Goal: Task Accomplishment & Management: Manage account settings

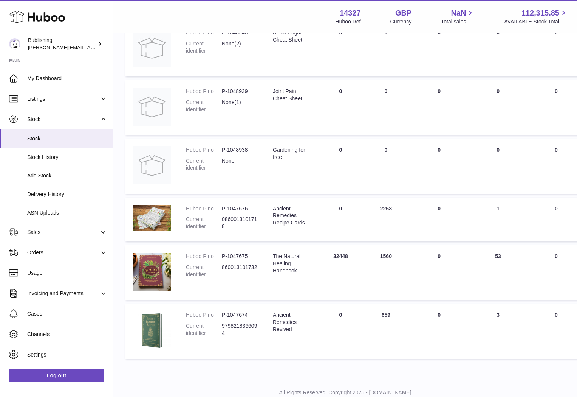
scroll to position [247, 0]
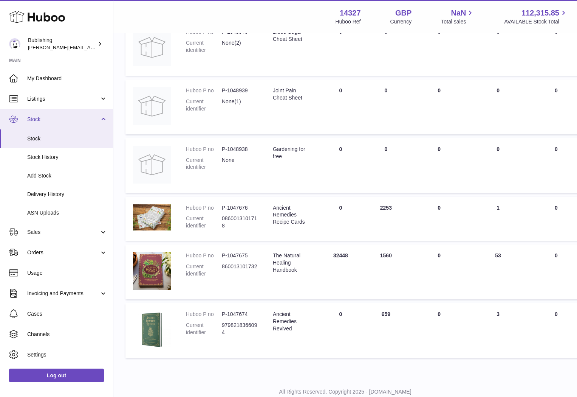
click at [74, 124] on link "Stock" at bounding box center [56, 119] width 113 height 20
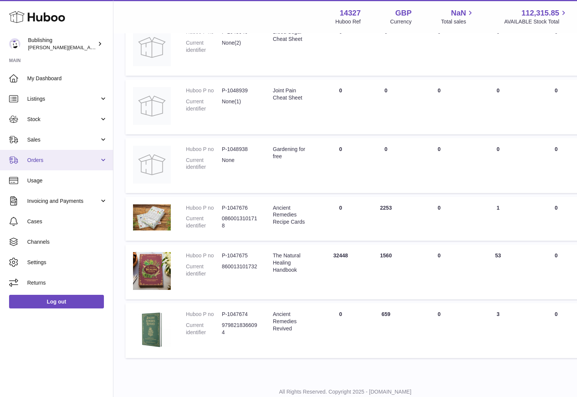
click at [54, 157] on span "Orders" at bounding box center [63, 160] width 72 height 7
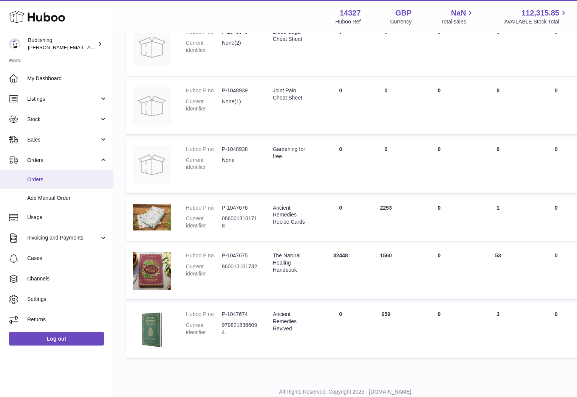
click at [41, 182] on span "Orders" at bounding box center [67, 179] width 80 height 7
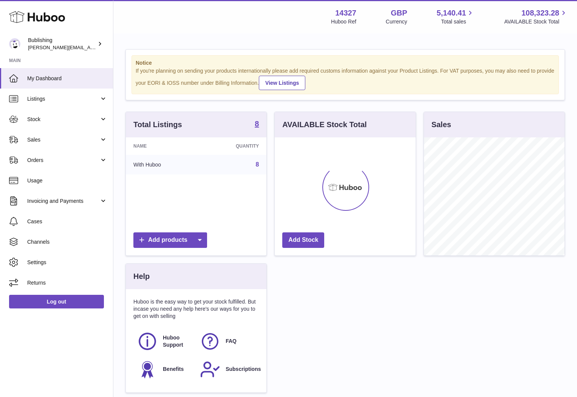
scroll to position [118, 141]
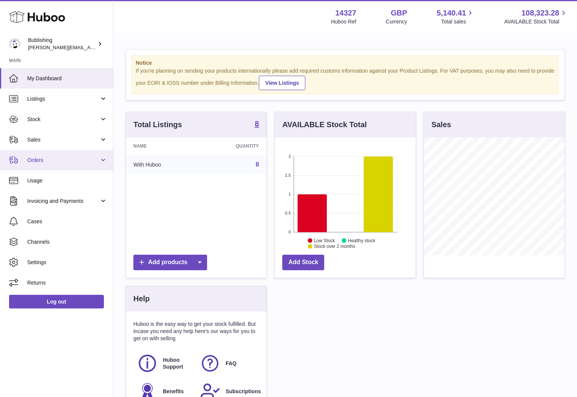
click at [68, 158] on span "Orders" at bounding box center [63, 160] width 72 height 7
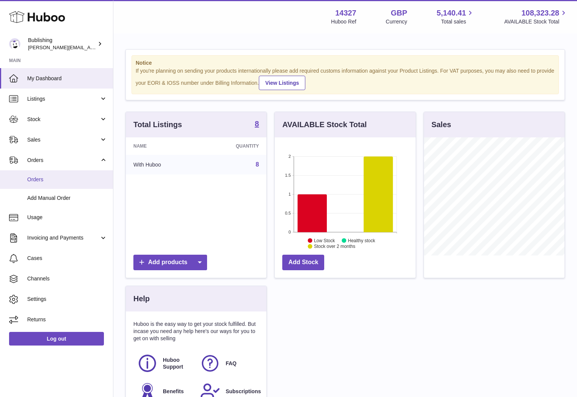
click at [32, 182] on span "Orders" at bounding box center [67, 179] width 80 height 7
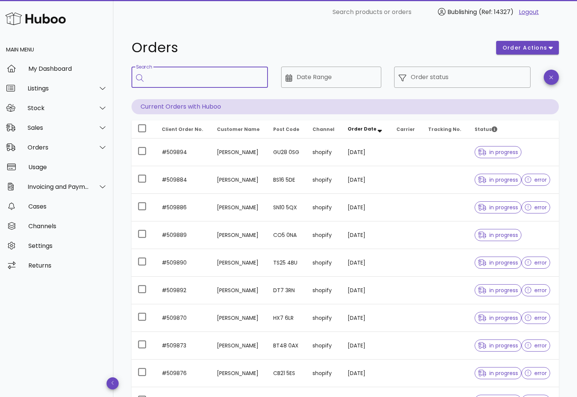
click at [192, 75] on input "Search" at bounding box center [205, 77] width 114 height 12
paste input "******"
type input "******"
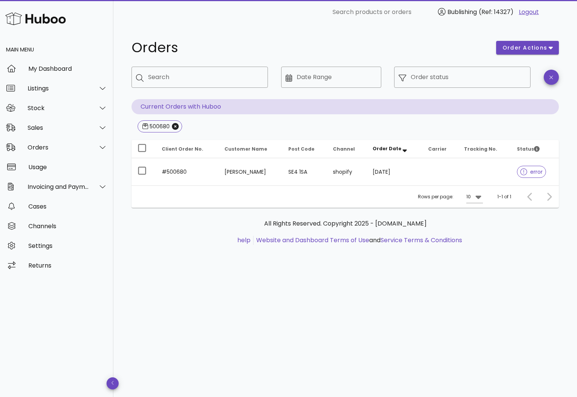
click at [185, 169] on td "#500680" at bounding box center [187, 171] width 63 height 27
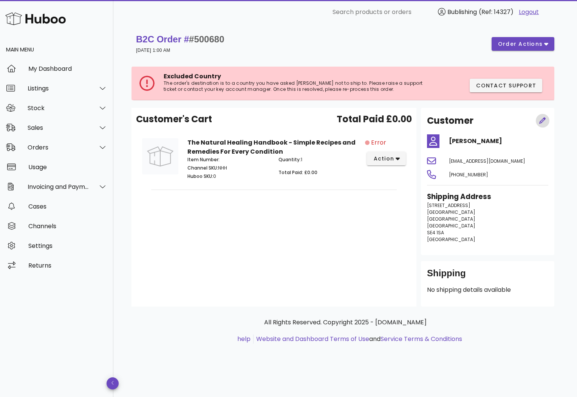
click at [543, 115] on button "button" at bounding box center [543, 121] width 14 height 14
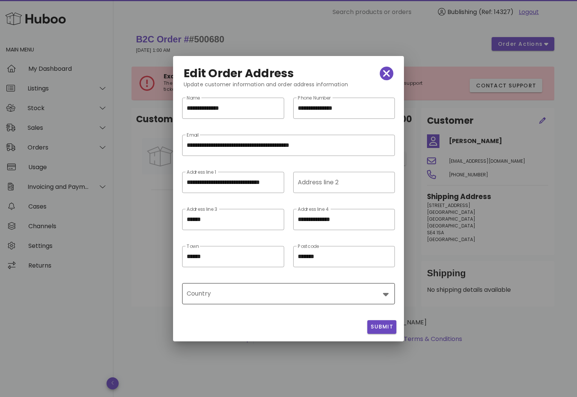
click at [297, 294] on input "Country" at bounding box center [283, 293] width 193 height 12
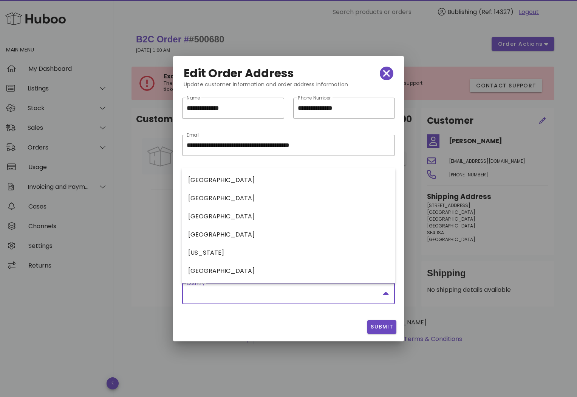
type input "**********"
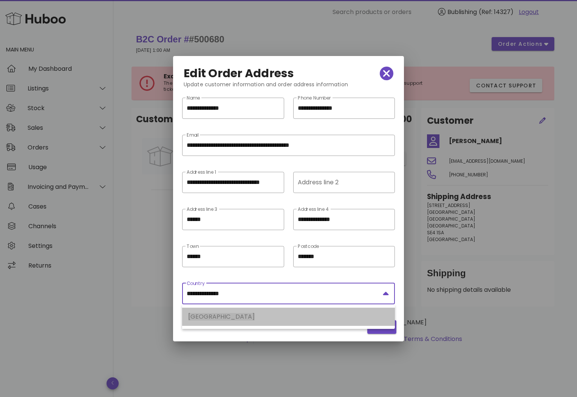
click at [215, 312] on div "[GEOGRAPHIC_DATA]" at bounding box center [288, 316] width 201 height 16
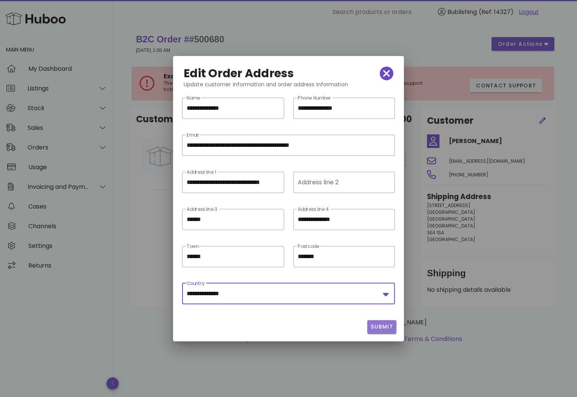
click at [386, 324] on span "Submit" at bounding box center [382, 327] width 23 height 8
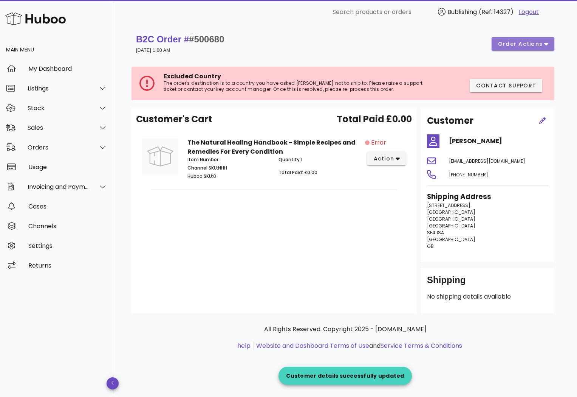
click at [531, 47] on span "order actions" at bounding box center [520, 44] width 45 height 8
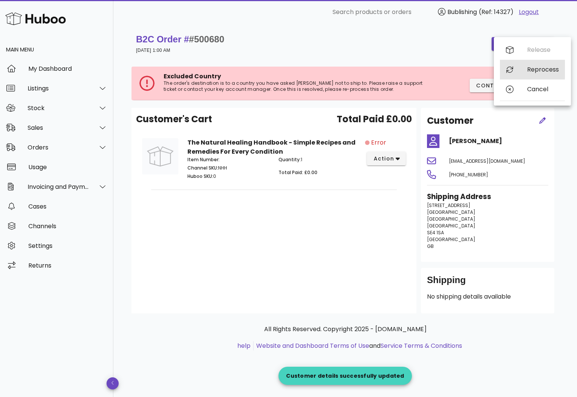
click at [533, 69] on div "Reprocess" at bounding box center [544, 69] width 32 height 7
